Goal: Information Seeking & Learning: Find specific fact

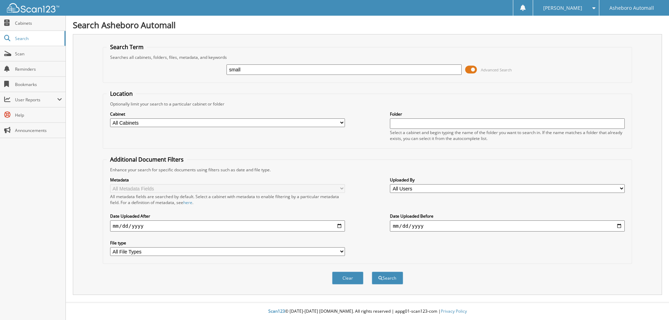
type input "small"
click at [372, 272] on button "Search" at bounding box center [387, 278] width 31 height 13
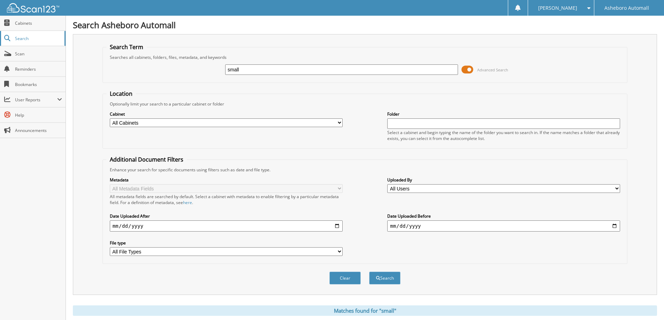
click at [40, 37] on span "Search" at bounding box center [38, 39] width 46 height 6
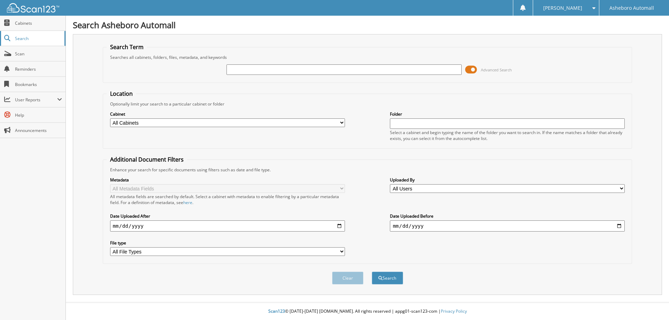
click at [36, 36] on span "Search" at bounding box center [38, 39] width 46 height 6
click at [52, 40] on span "Search" at bounding box center [38, 39] width 46 height 6
